Goal: Task Accomplishment & Management: Complete application form

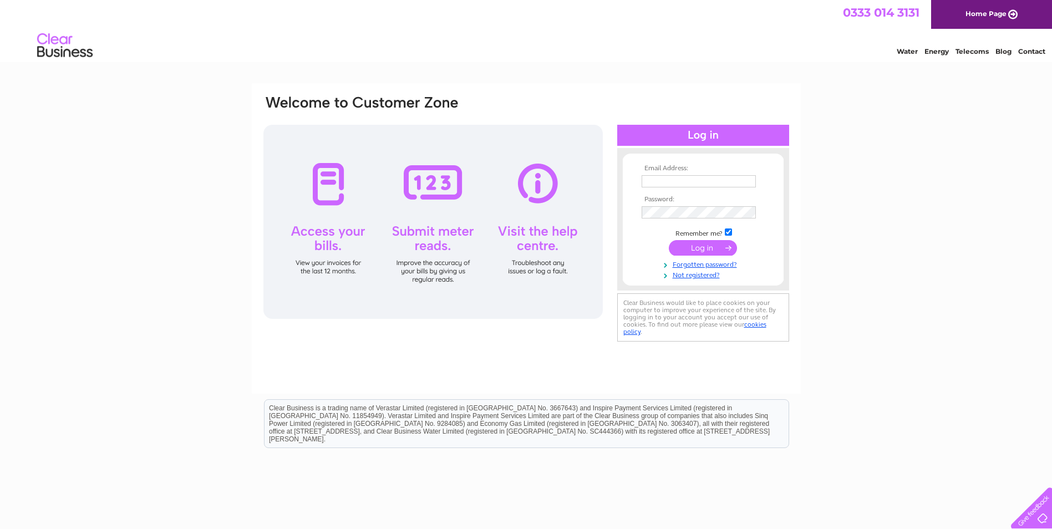
type input "jblyth@live.co.uk"
click at [882, 193] on div "Email Address: jblyth@live.co.uk Password:" at bounding box center [526, 333] width 1052 height 500
click at [700, 246] on input "submit" at bounding box center [703, 248] width 68 height 16
click at [703, 247] on input "submit" at bounding box center [703, 248] width 68 height 16
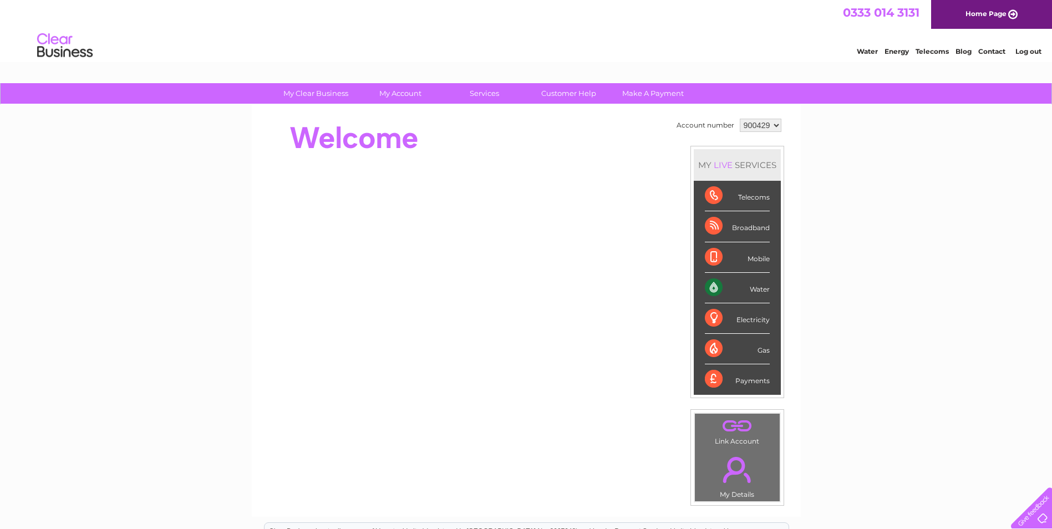
click at [714, 286] on div "Water" at bounding box center [737, 288] width 65 height 31
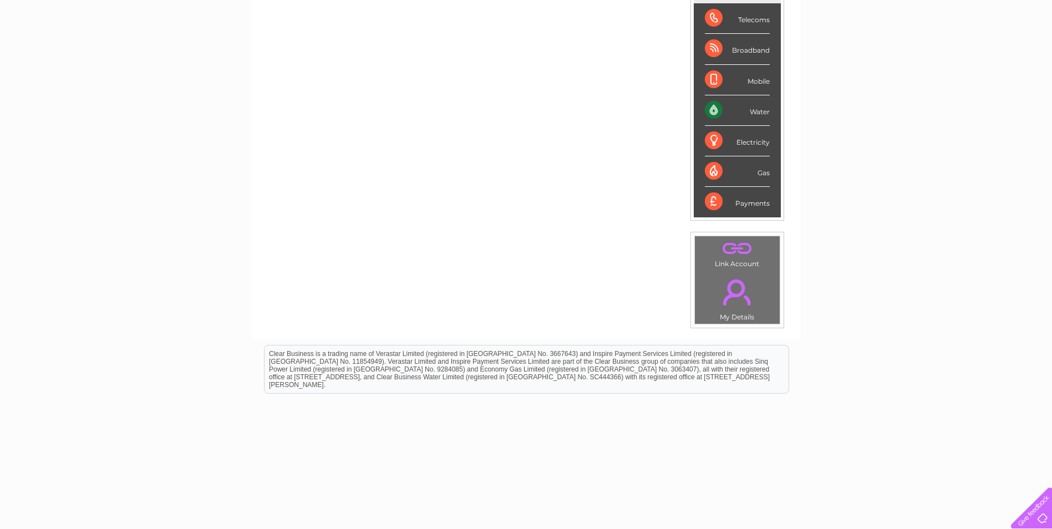
scroll to position [186, 0]
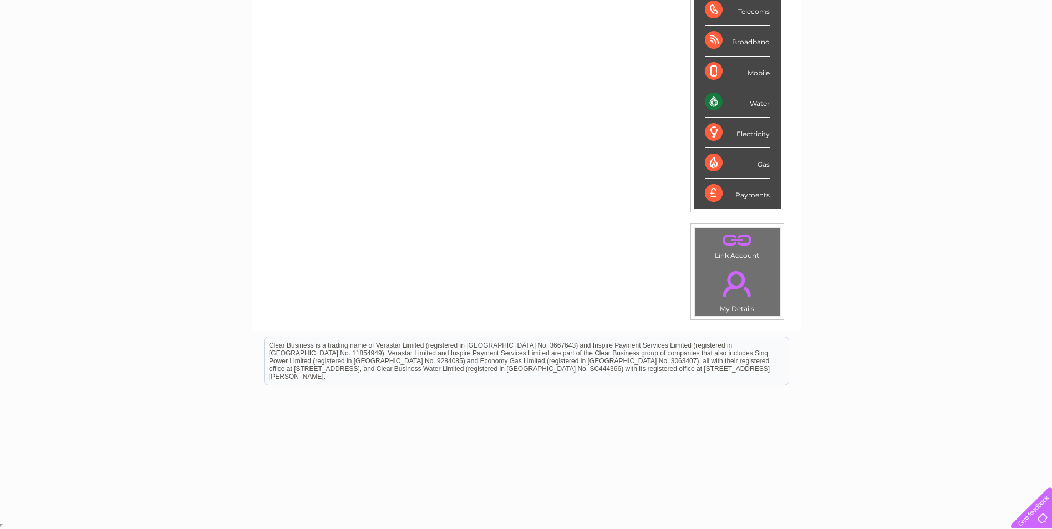
click at [713, 100] on div "Water" at bounding box center [737, 102] width 65 height 31
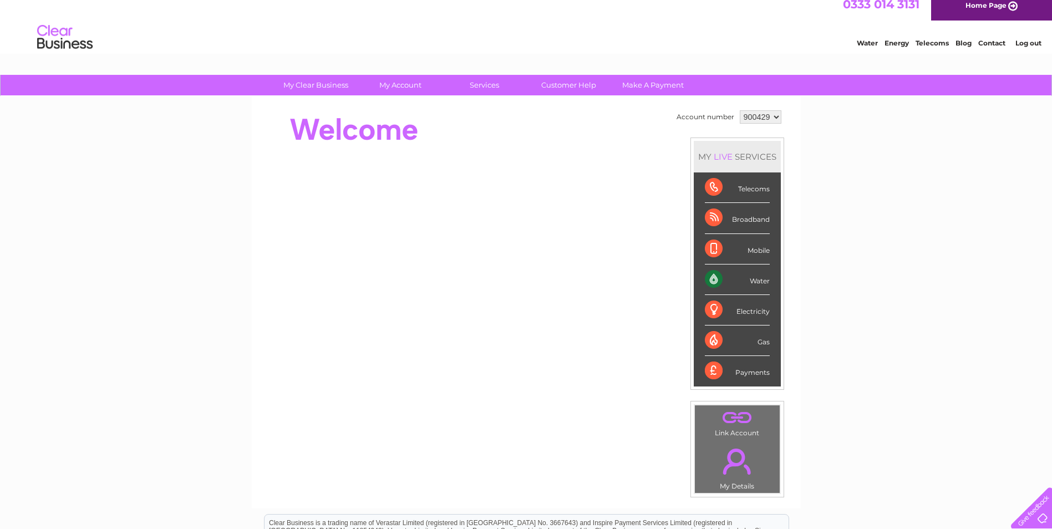
scroll to position [0, 0]
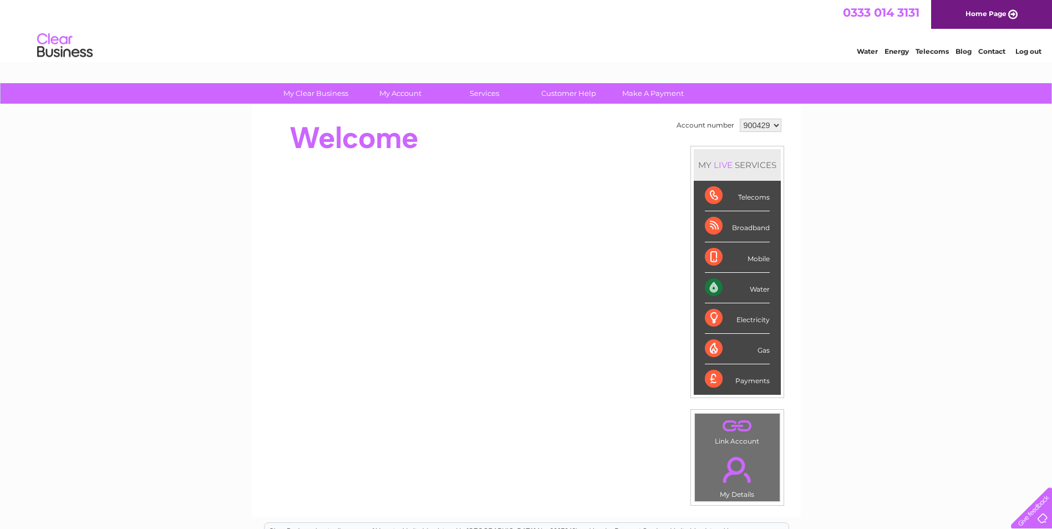
click at [732, 485] on link "." at bounding box center [737, 469] width 79 height 39
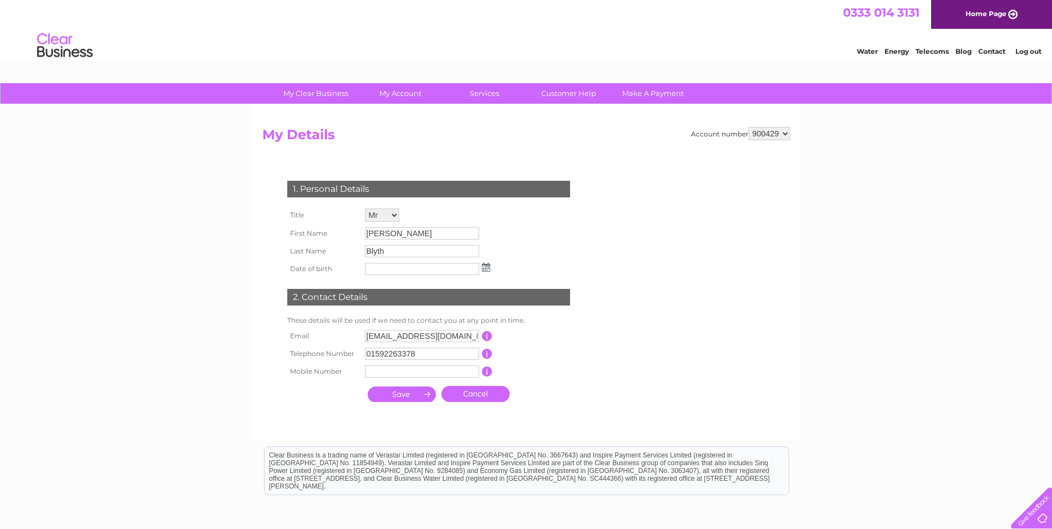
click at [399, 390] on input "submit" at bounding box center [402, 395] width 68 height 16
click at [394, 270] on input "text" at bounding box center [422, 269] width 115 height 13
click at [413, 393] on input "submit" at bounding box center [402, 396] width 68 height 16
click at [390, 270] on input "text" at bounding box center [422, 269] width 115 height 13
click at [226, 235] on div "My Clear Business Login Details My Details My Preferences Link Account My Accou…" at bounding box center [526, 357] width 1052 height 548
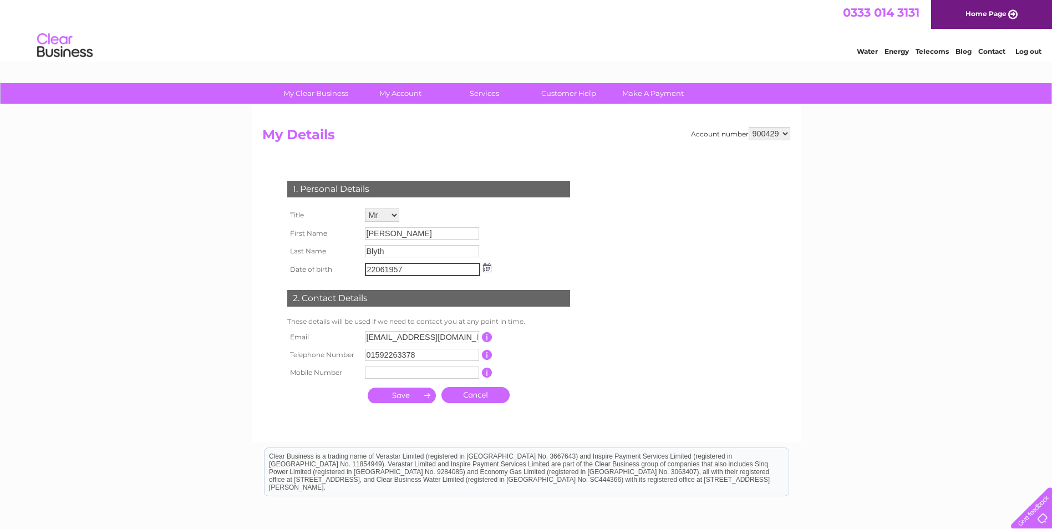
click at [616, 386] on form "Account number 900429 My Details 1. Personal Details Title Mr Mrs Ms Miss Dr Re…" at bounding box center [526, 279] width 528 height 304
click at [406, 395] on input "submit" at bounding box center [402, 396] width 68 height 16
drag, startPoint x: 577, startPoint y: 354, endPoint x: 514, endPoint y: 377, distance: 67.2
click at [574, 357] on td "This should be a valid landline telephone number starting with either 01, 02, 0…" at bounding box center [536, 355] width 89 height 18
click at [402, 395] on input "submit" at bounding box center [402, 396] width 68 height 16
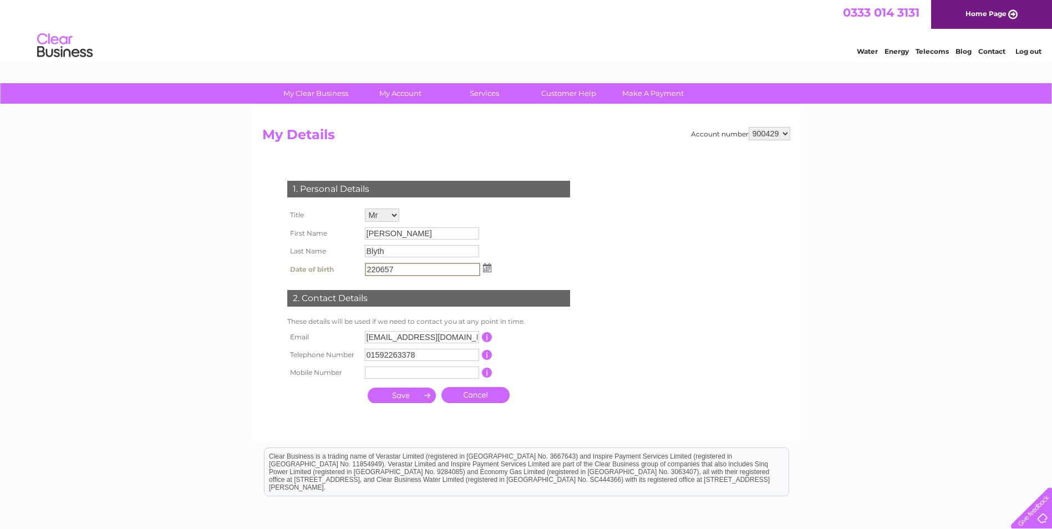
click at [420, 398] on input "submit" at bounding box center [402, 396] width 68 height 16
click at [607, 357] on form "Account number 900429 My Details 1. Personal Details Title Mr Mrs Ms Miss Dr Re…" at bounding box center [526, 279] width 528 height 304
click at [436, 268] on input "220657" at bounding box center [422, 269] width 115 height 13
type input "2"
type input "22061957"
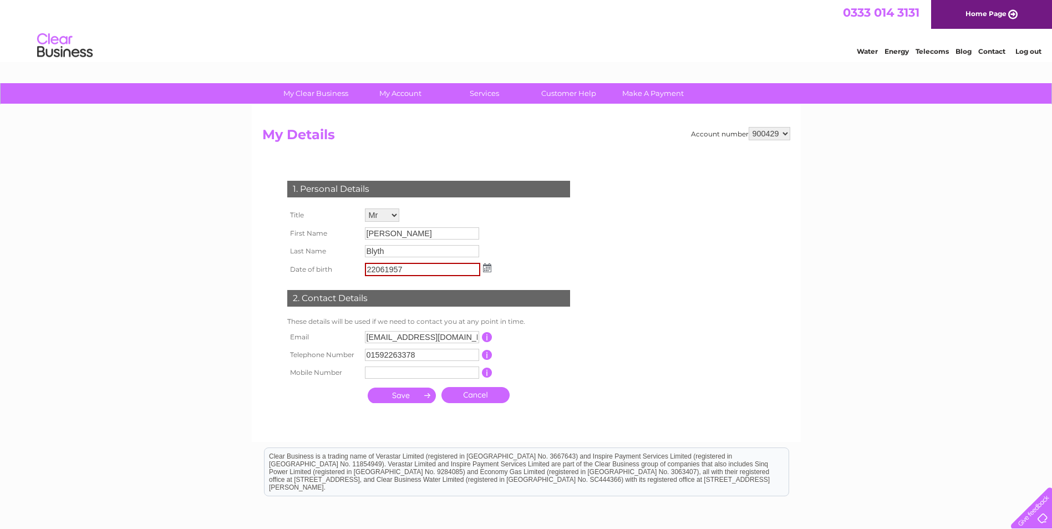
drag, startPoint x: 515, startPoint y: 235, endPoint x: 514, endPoint y: 241, distance: 6.1
click at [515, 240] on div "1. Personal Details Title Mr Mrs Ms Miss Dr Rev Prof Other First Name John Last…" at bounding box center [430, 289] width 337 height 239
click at [537, 382] on div "1. Personal Details Title Mr Mrs Ms Miss Dr Rev Prof Other First Name John Last…" at bounding box center [430, 289] width 337 height 239
click at [391, 397] on input "submit" at bounding box center [402, 396] width 68 height 16
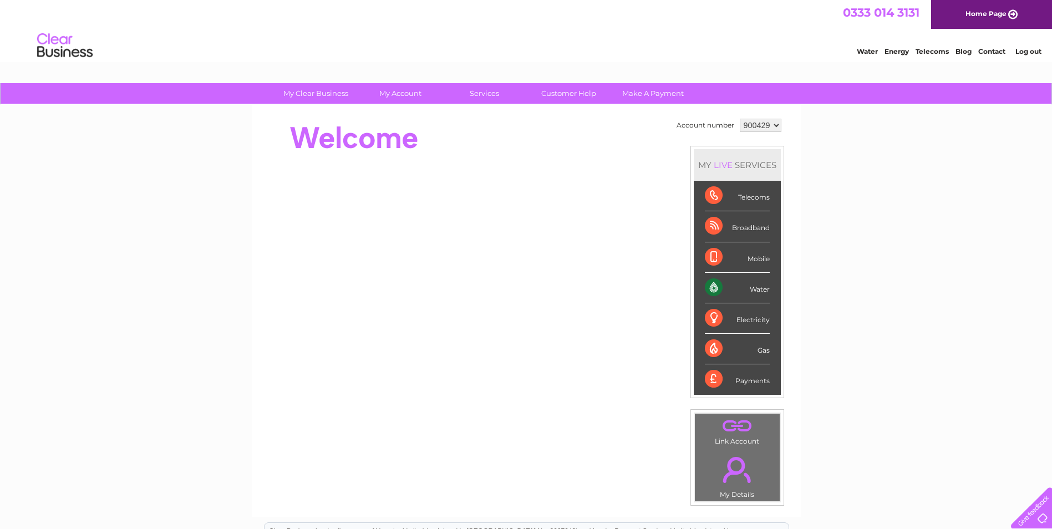
click at [712, 290] on div "Water" at bounding box center [737, 288] width 65 height 31
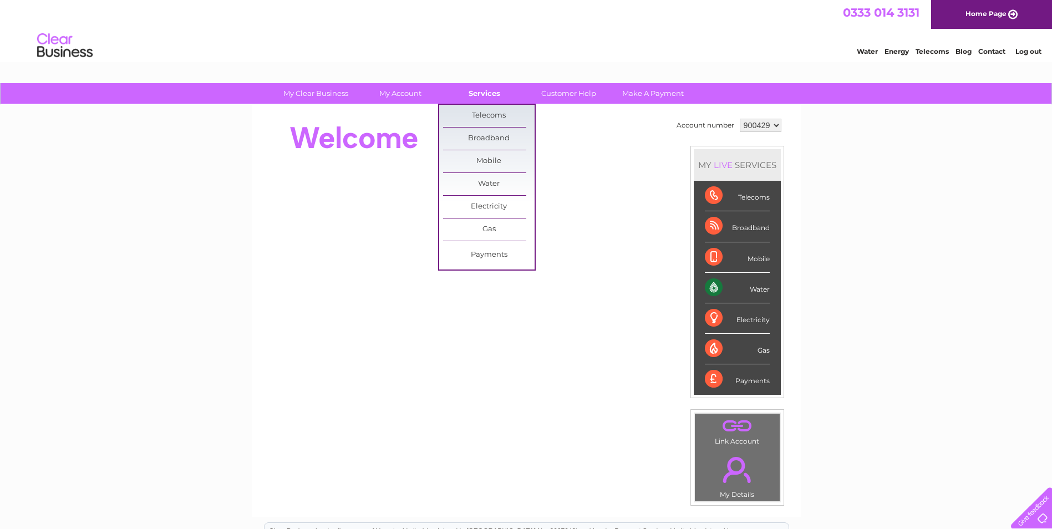
click at [486, 90] on link "Services" at bounding box center [485, 93] width 92 height 21
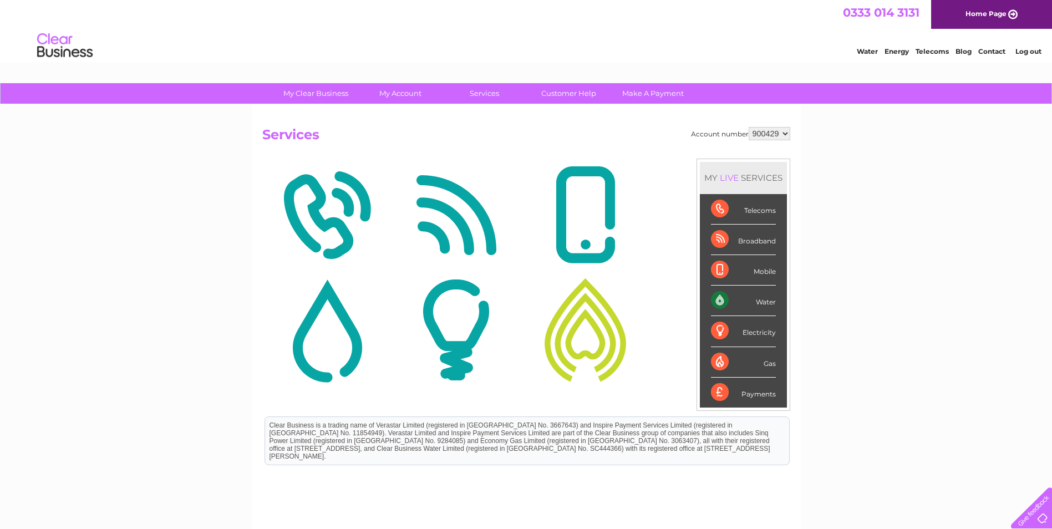
click at [720, 296] on div "Water" at bounding box center [743, 301] width 65 height 31
click at [333, 333] on img at bounding box center [327, 330] width 124 height 108
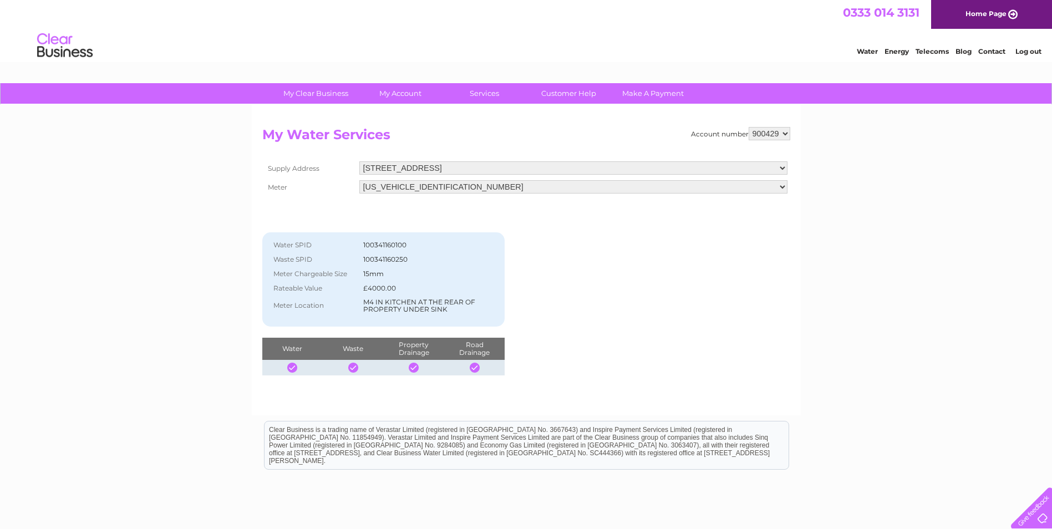
scroll to position [22, 0]
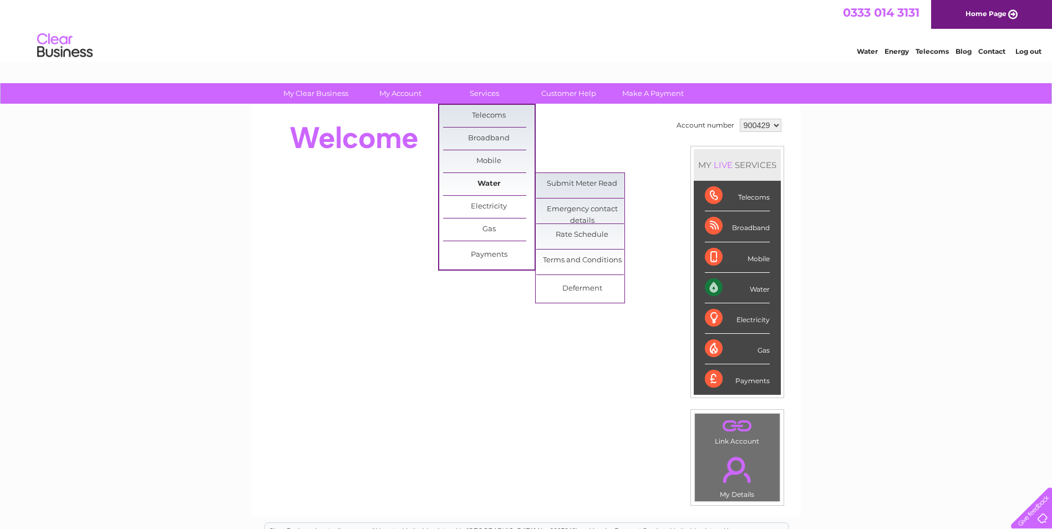
click at [488, 185] on link "Water" at bounding box center [489, 184] width 92 height 22
click at [500, 185] on link "Water" at bounding box center [489, 184] width 92 height 22
click at [575, 184] on link "Submit Meter Read" at bounding box center [582, 184] width 92 height 22
click at [576, 180] on link "Submit Meter Read" at bounding box center [582, 184] width 92 height 22
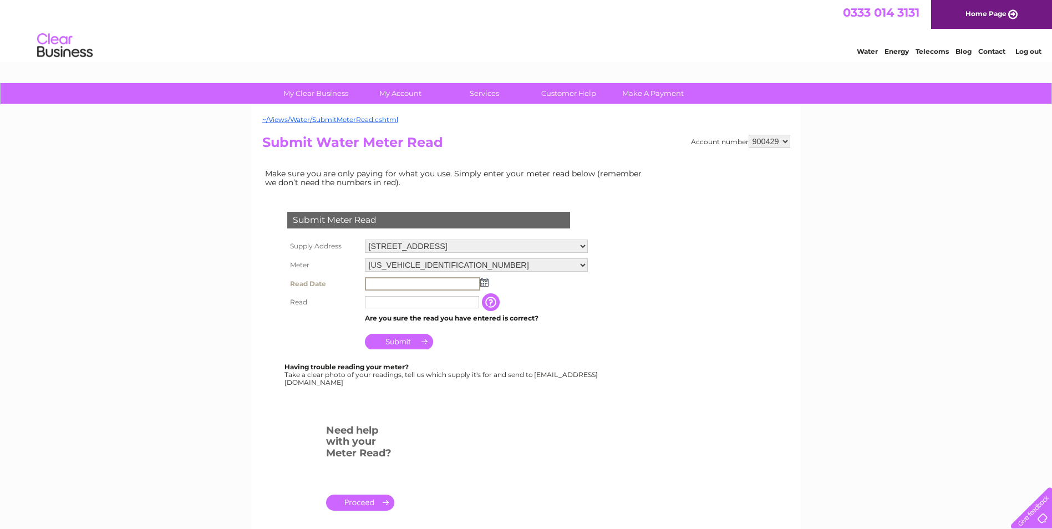
click at [385, 284] on input "text" at bounding box center [422, 283] width 115 height 13
click at [380, 285] on input "text" at bounding box center [422, 283] width 115 height 13
click at [384, 284] on input "text" at bounding box center [422, 283] width 115 height 13
click at [390, 283] on input "text" at bounding box center [422, 283] width 115 height 13
click at [385, 304] on input "text" at bounding box center [422, 301] width 115 height 13
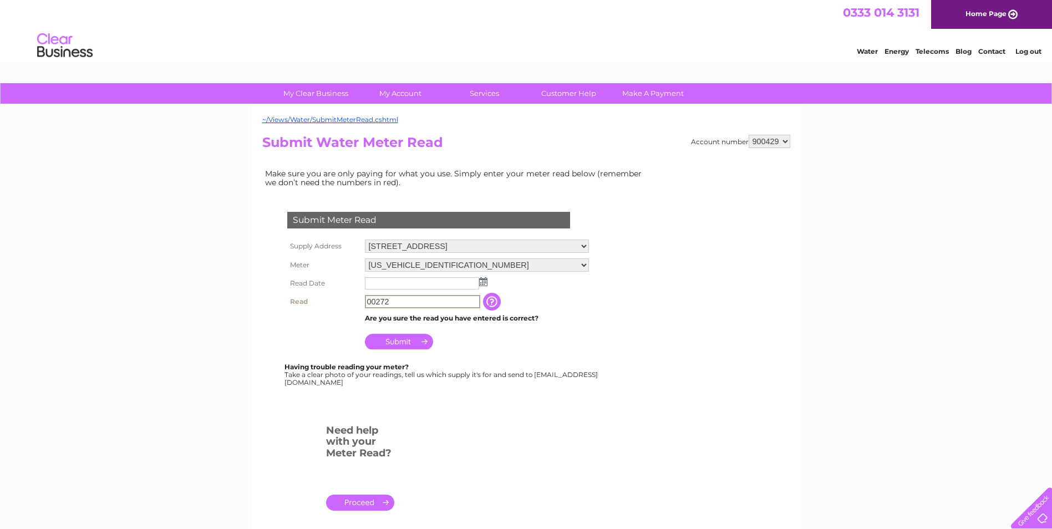
type input "00272"
click at [397, 283] on input "text" at bounding box center [422, 283] width 115 height 13
click at [415, 337] on input "Submit" at bounding box center [399, 341] width 68 height 16
click at [419, 283] on input "text" at bounding box center [422, 283] width 115 height 13
click at [397, 288] on input "text" at bounding box center [422, 283] width 115 height 13
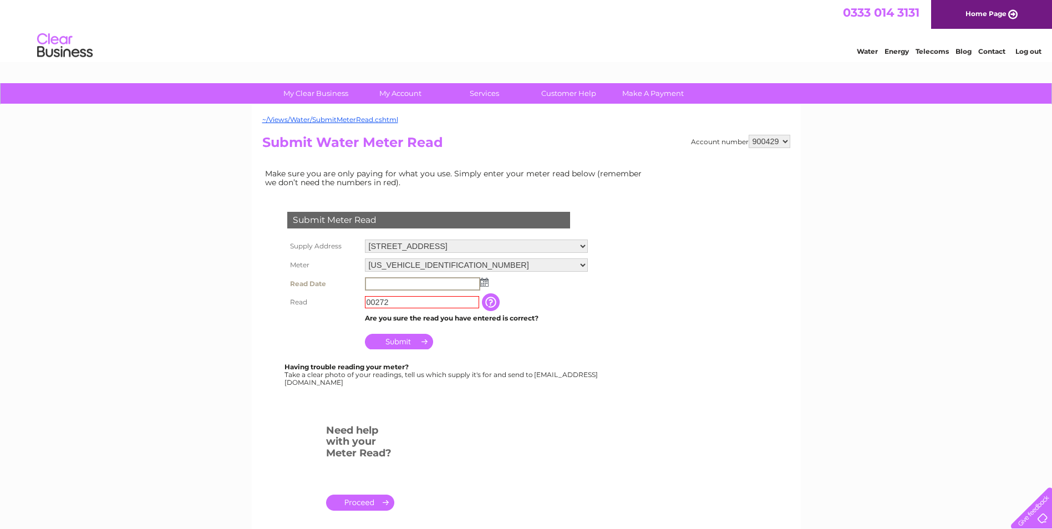
click at [429, 282] on input "text" at bounding box center [422, 283] width 115 height 13
click at [411, 340] on input "Submit" at bounding box center [399, 341] width 68 height 16
click at [423, 338] on input "Submit" at bounding box center [399, 341] width 68 height 16
click at [407, 284] on input "text" at bounding box center [422, 283] width 115 height 13
click at [343, 309] on th "Read" at bounding box center [323, 301] width 78 height 18
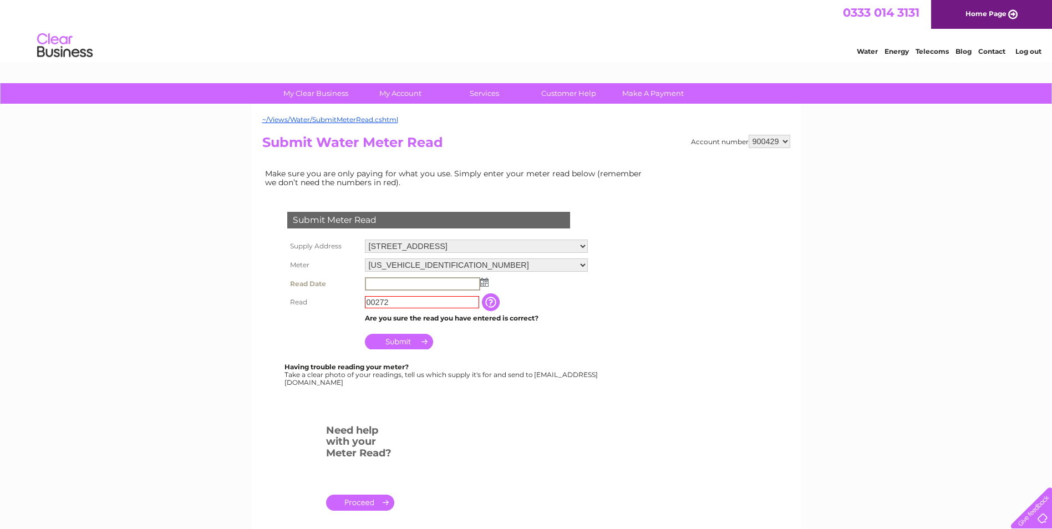
click at [384, 286] on input "text" at bounding box center [422, 283] width 115 height 13
click at [411, 338] on input "Submit" at bounding box center [399, 341] width 68 height 16
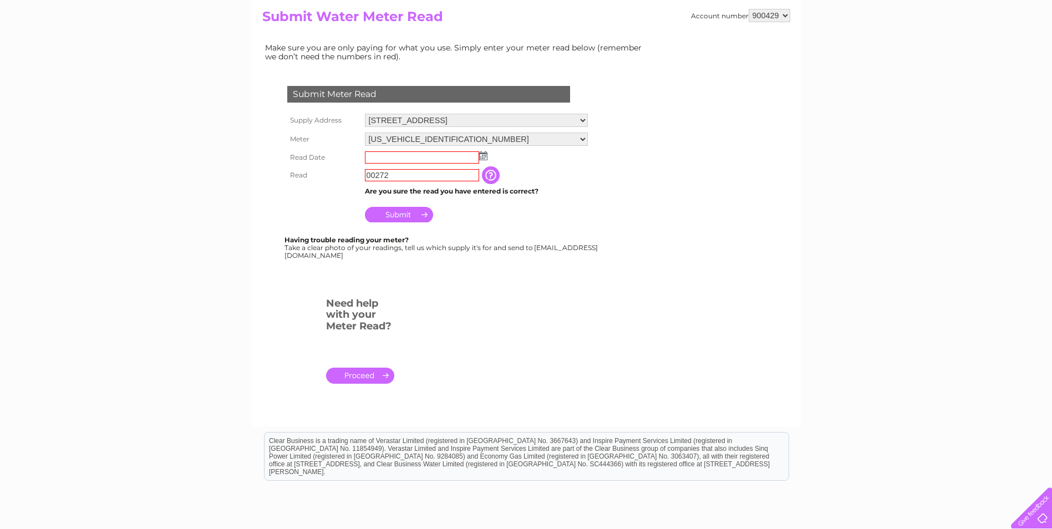
scroll to position [162, 0]
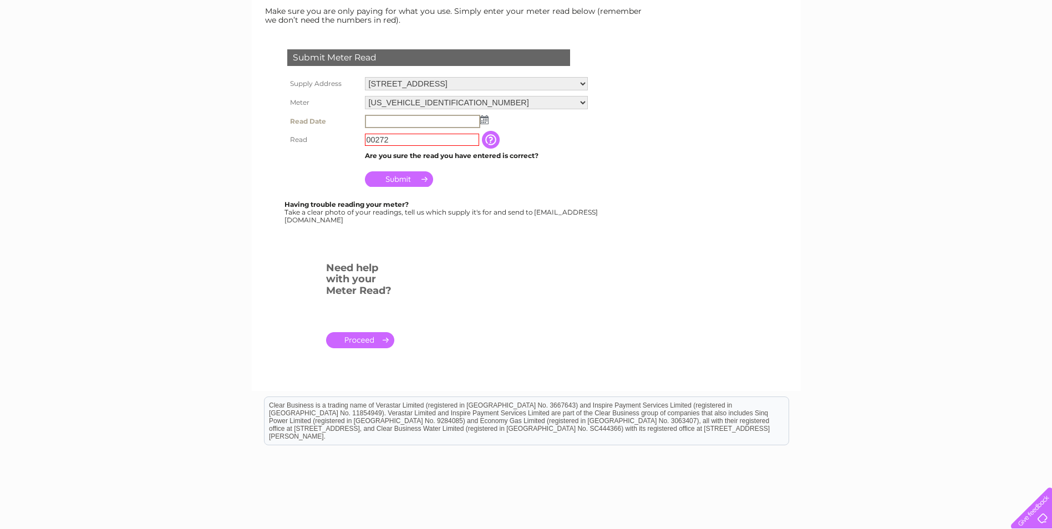
click at [379, 122] on input "text" at bounding box center [422, 121] width 115 height 13
click at [487, 123] on td at bounding box center [476, 121] width 228 height 18
click at [486, 120] on img at bounding box center [483, 119] width 8 height 9
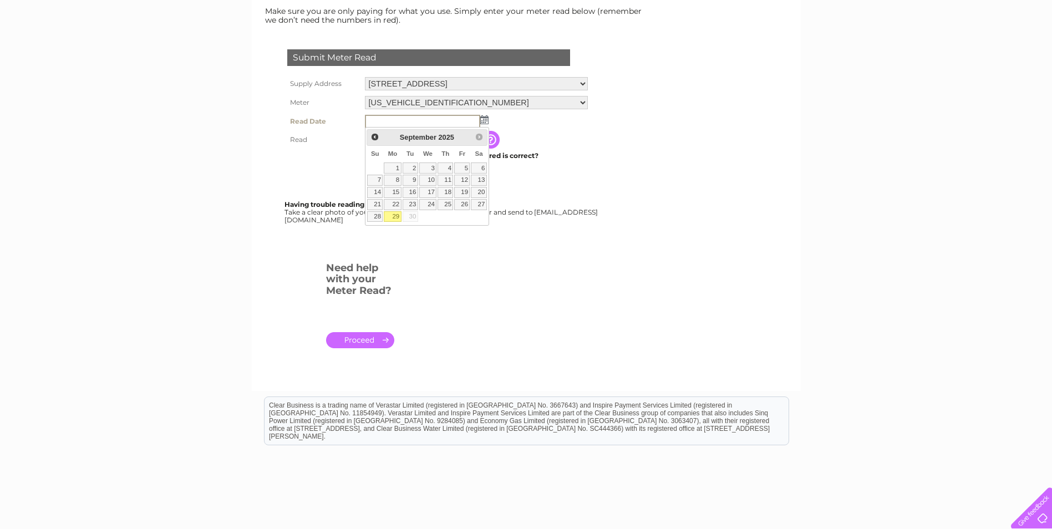
click at [399, 216] on link "29" at bounding box center [392, 216] width 17 height 11
type input "2025/09/29"
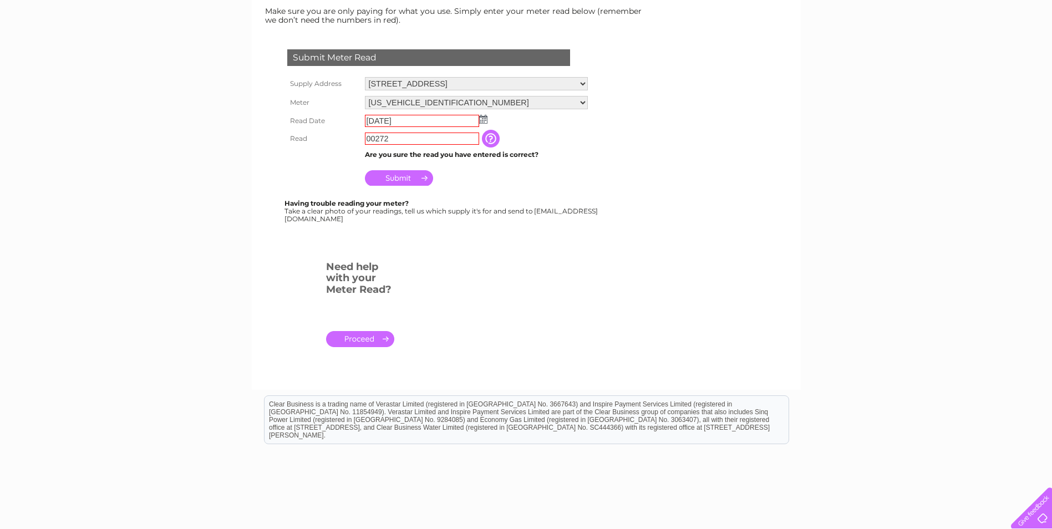
drag, startPoint x: 562, startPoint y: 235, endPoint x: 546, endPoint y: 228, distance: 17.4
click at [562, 234] on div at bounding box center [430, 245] width 337 height 22
click at [417, 174] on input "Submit" at bounding box center [399, 178] width 68 height 16
